Goal: Task Accomplishment & Management: Use online tool/utility

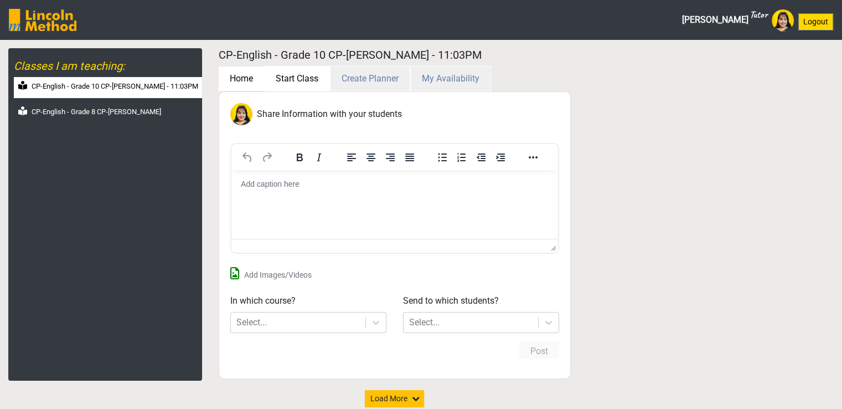
click at [298, 72] on button "Start Class" at bounding box center [297, 78] width 66 height 25
select select "month"
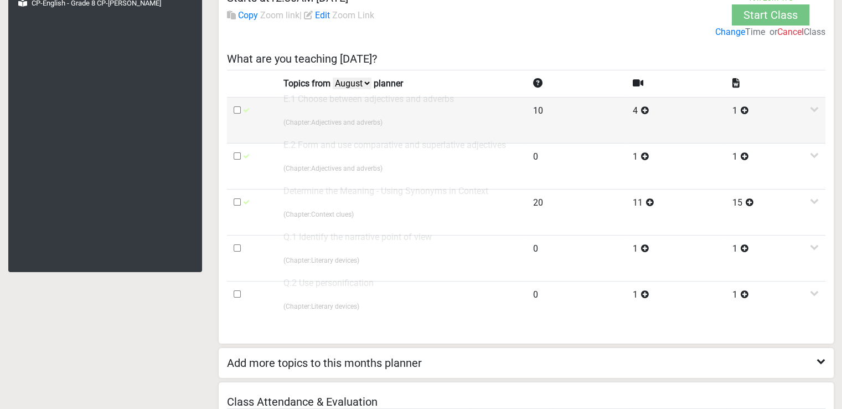
scroll to position [107, 0]
click at [815, 109] on icon at bounding box center [814, 109] width 9 height 9
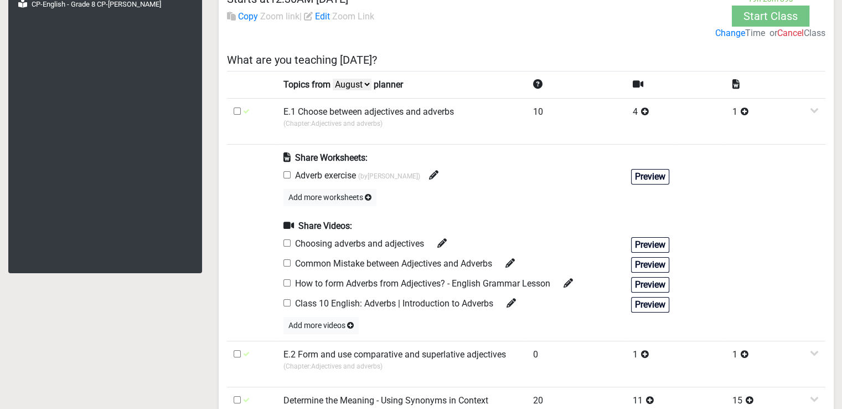
click at [286, 174] on input "checkbox" at bounding box center [287, 174] width 7 height 7
checkbox input "true"
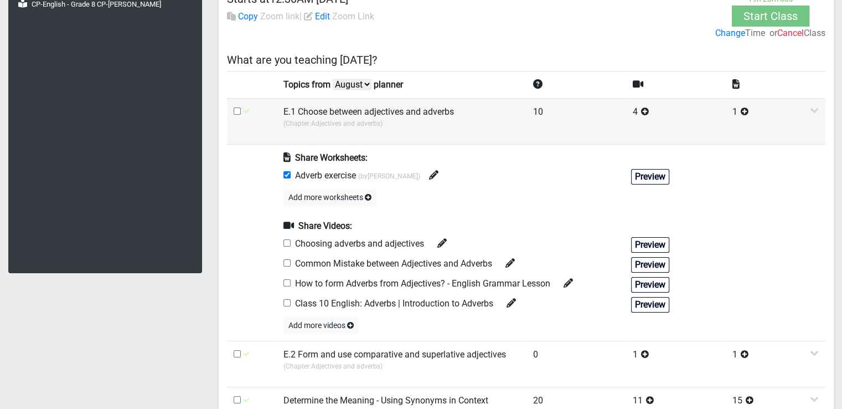
click at [235, 110] on input "checkbox" at bounding box center [237, 110] width 7 height 7
checkbox input "true"
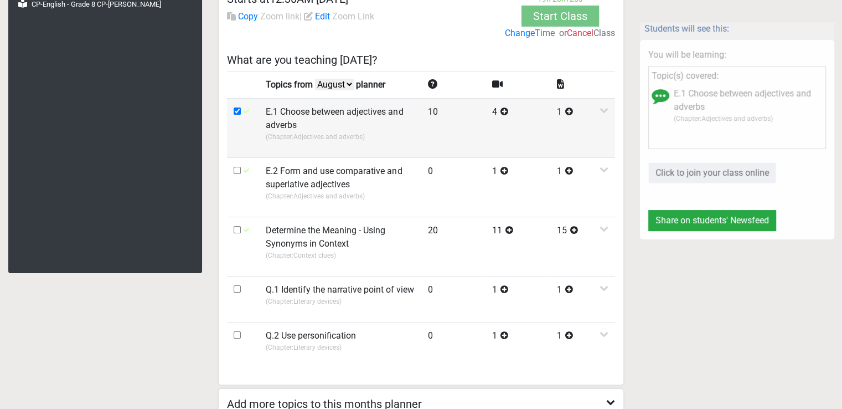
click at [605, 113] on td "1" at bounding box center [582, 127] width 65 height 59
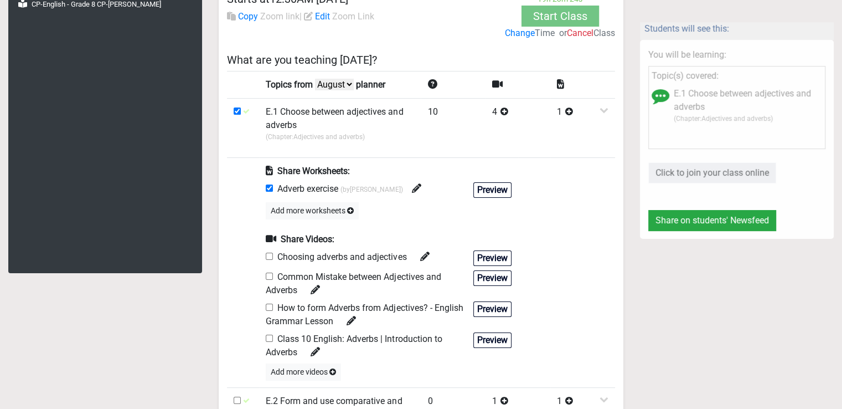
click at [268, 255] on input "checkbox" at bounding box center [269, 256] width 7 height 7
checkbox input "true"
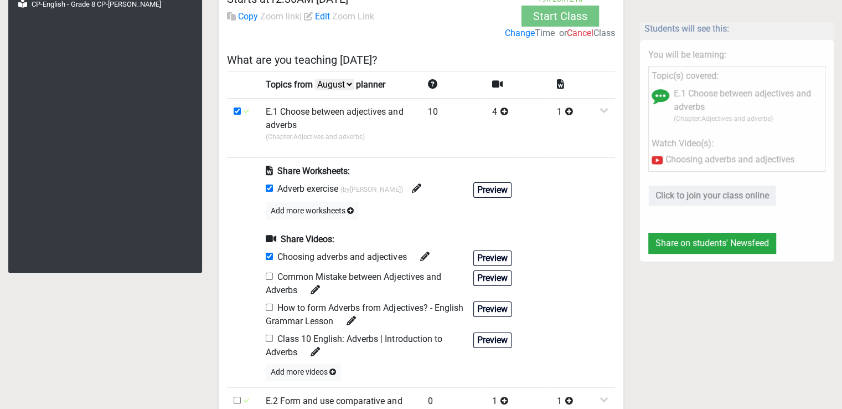
click at [270, 276] on input "checkbox" at bounding box center [269, 275] width 7 height 7
checkbox input "true"
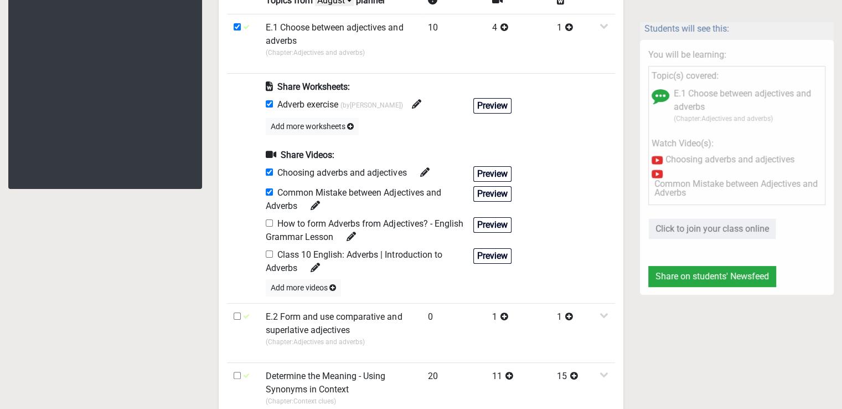
scroll to position [0, 0]
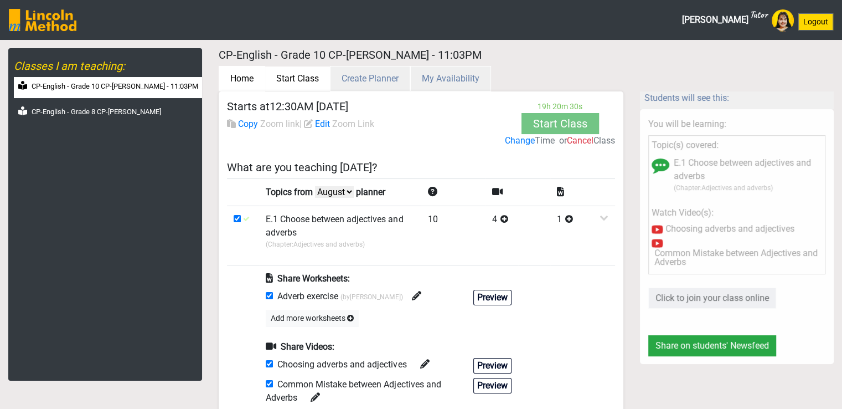
click at [244, 71] on button "Home" at bounding box center [242, 78] width 47 height 25
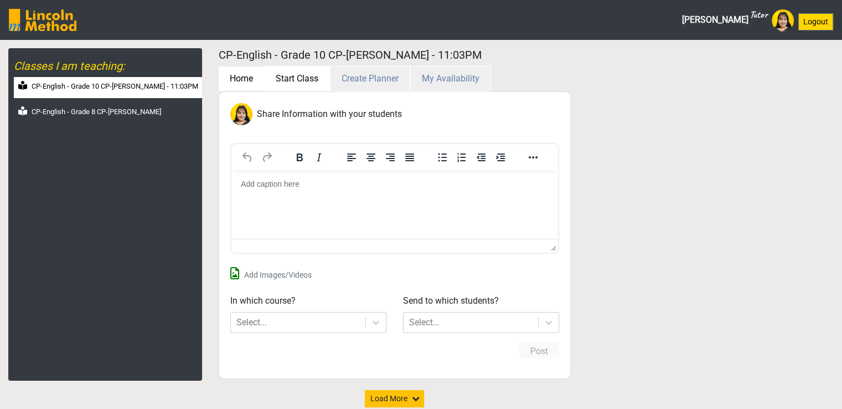
click at [289, 75] on button "Start Class" at bounding box center [297, 78] width 66 height 25
select select "month"
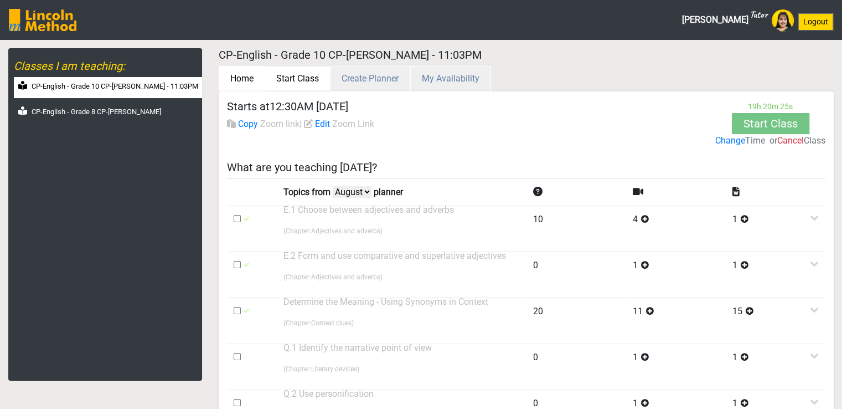
click at [253, 74] on button "Home" at bounding box center [242, 78] width 47 height 25
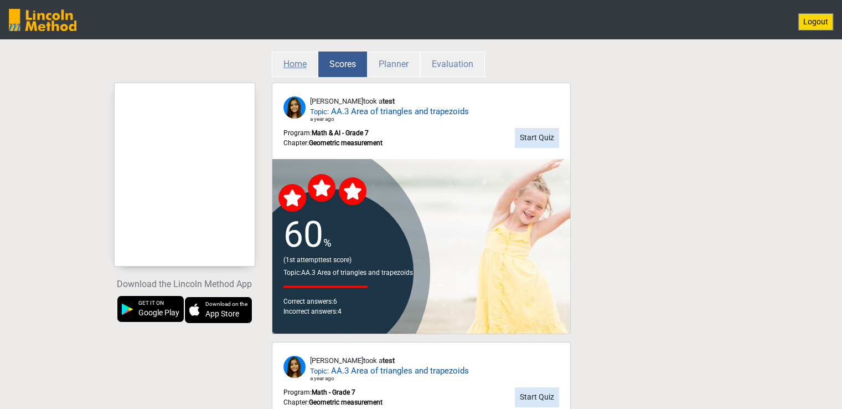
click at [300, 69] on button "Home" at bounding box center [295, 63] width 47 height 25
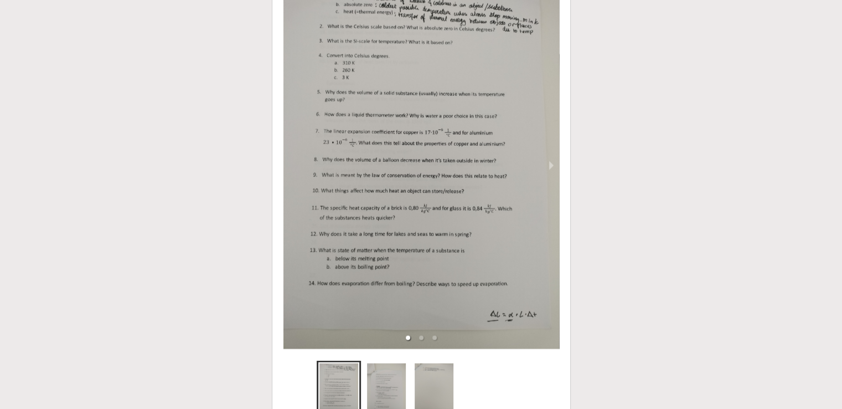
scroll to position [2173, 0]
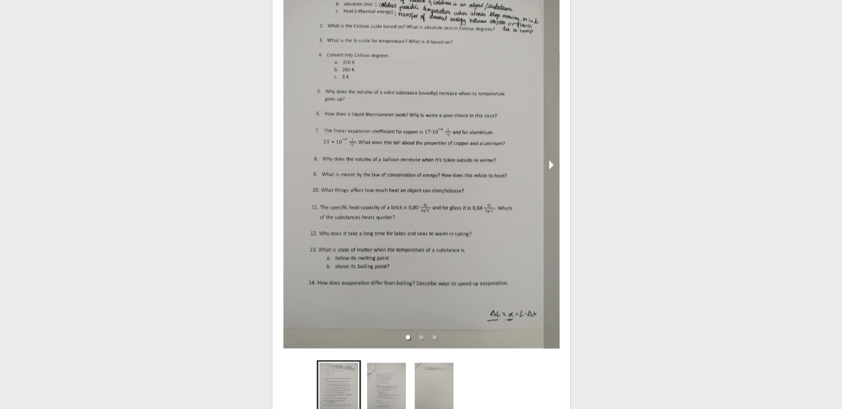
click at [549, 164] on button "next slide / item" at bounding box center [552, 165] width 16 height 368
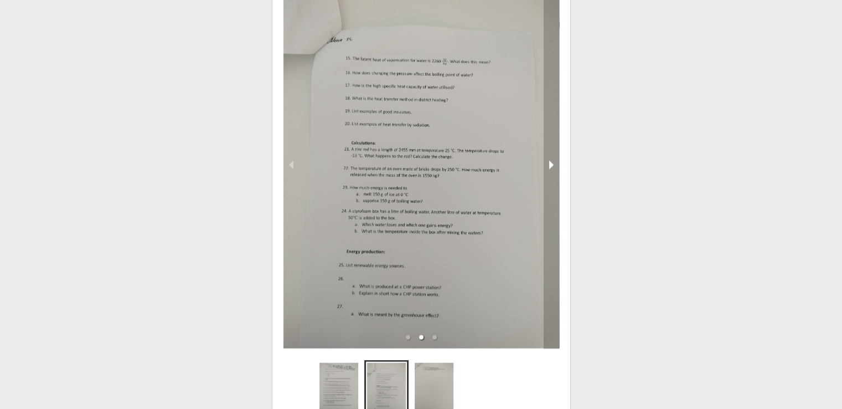
click at [549, 164] on button "next slide / item" at bounding box center [552, 165] width 16 height 368
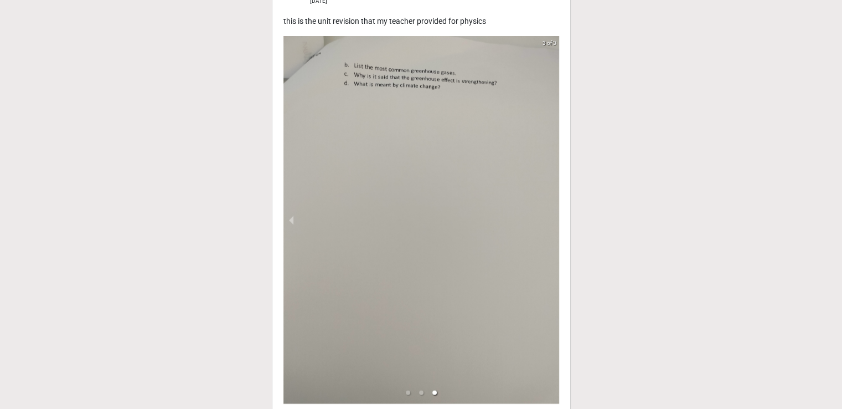
scroll to position [2109, 0]
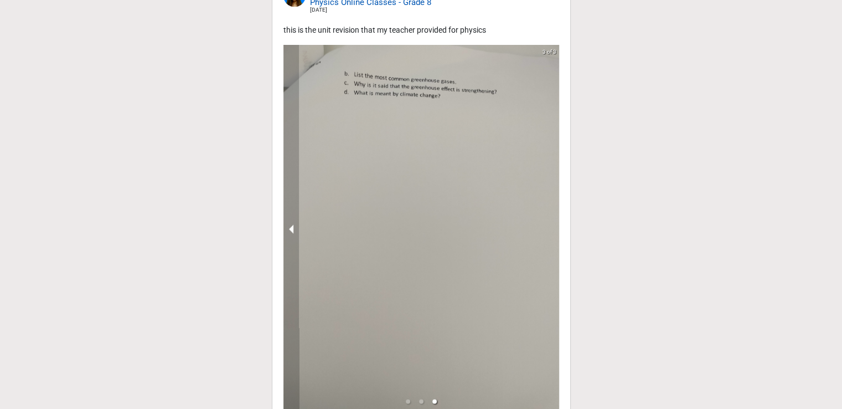
click at [290, 230] on button "previous slide / item" at bounding box center [292, 229] width 16 height 368
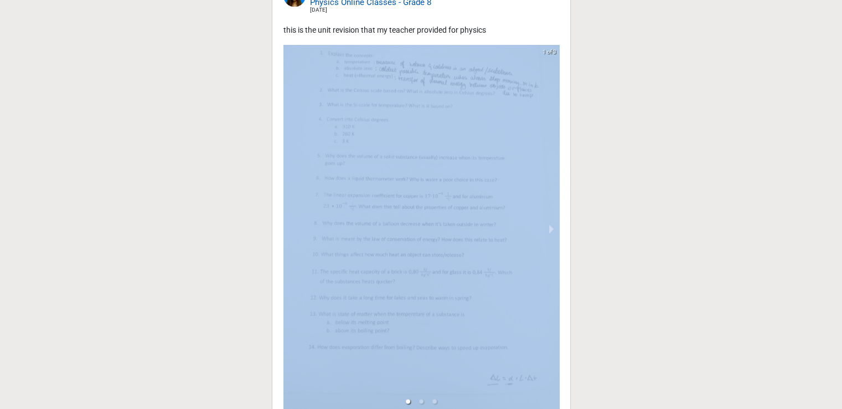
click at [290, 230] on ul at bounding box center [422, 229] width 276 height 368
click at [290, 230] on div at bounding box center [422, 229] width 276 height 368
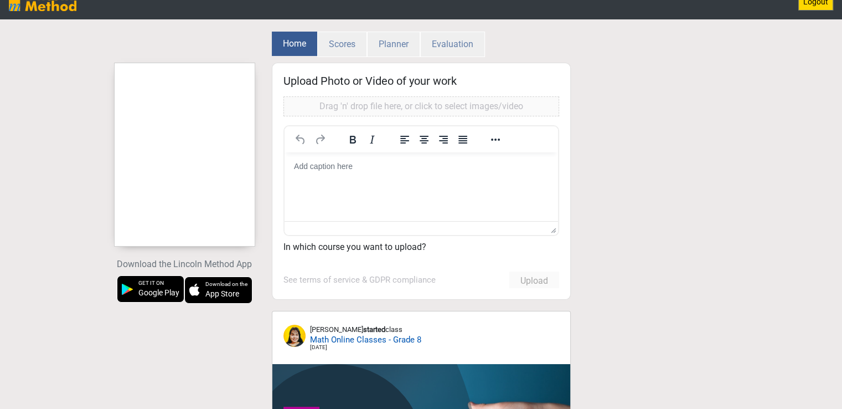
scroll to position [0, 0]
